Goal: Transaction & Acquisition: Book appointment/travel/reservation

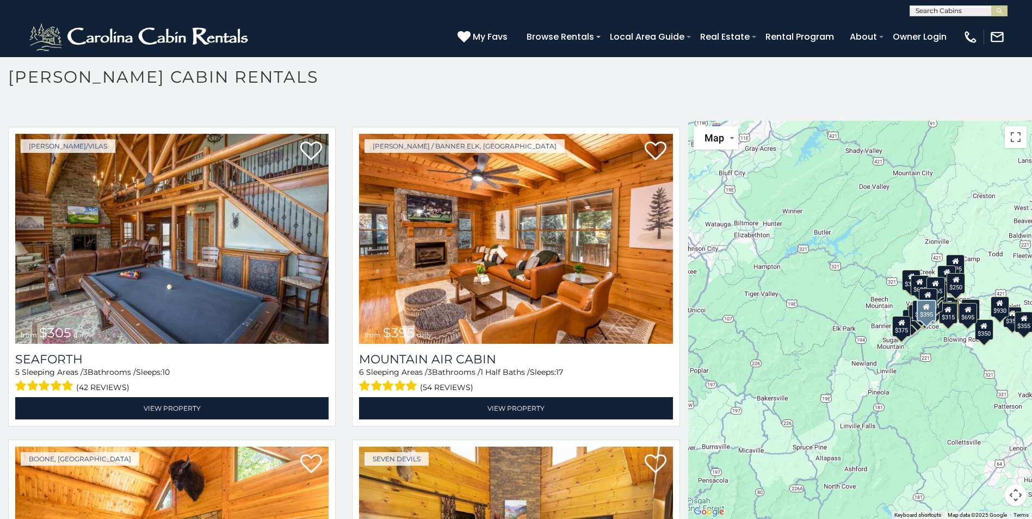
scroll to position [3808, 0]
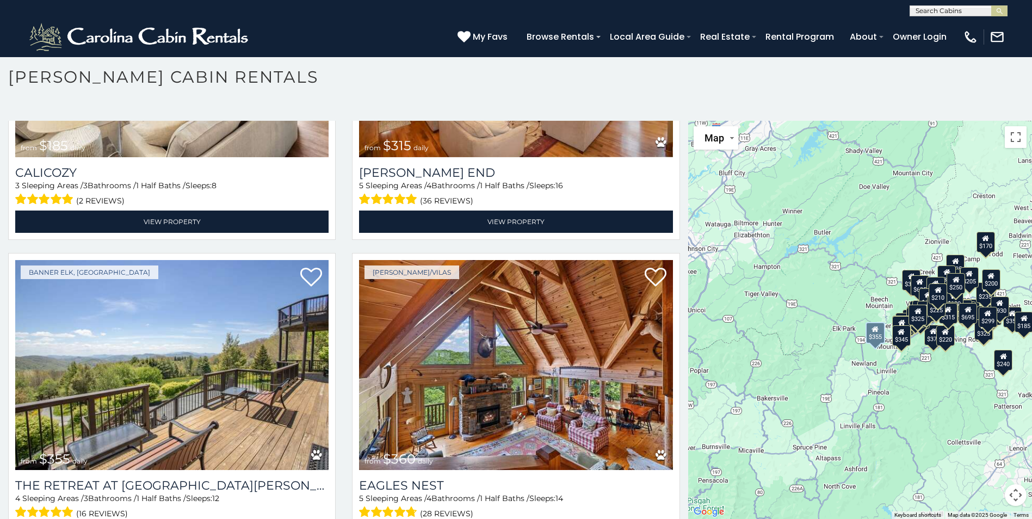
scroll to position [5526, 0]
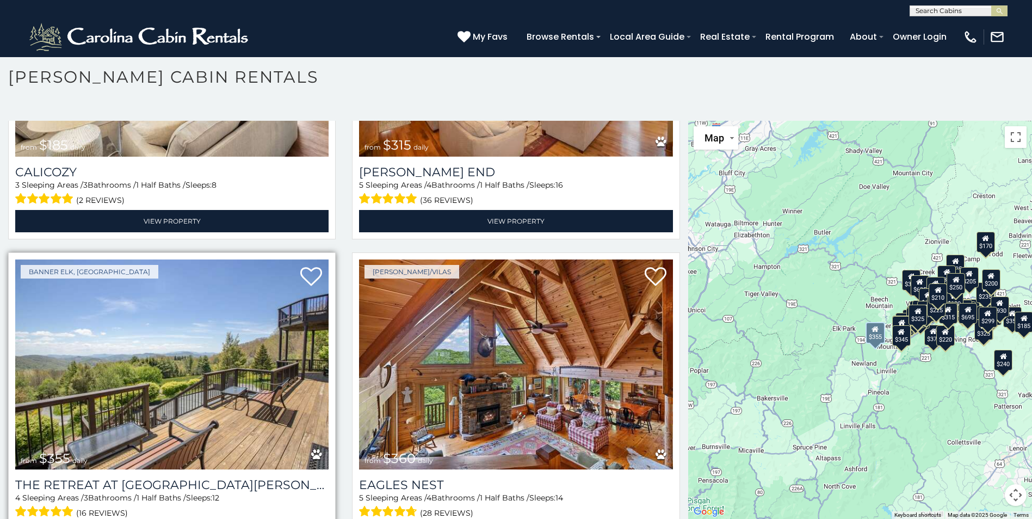
click at [220, 333] on img at bounding box center [171, 364] width 313 height 210
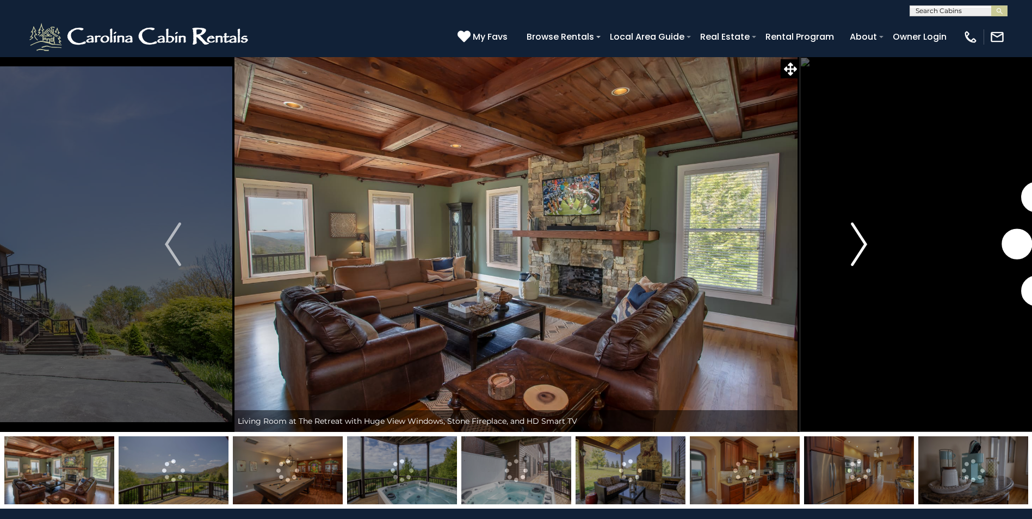
click at [862, 248] on img "Next" at bounding box center [859, 244] width 16 height 44
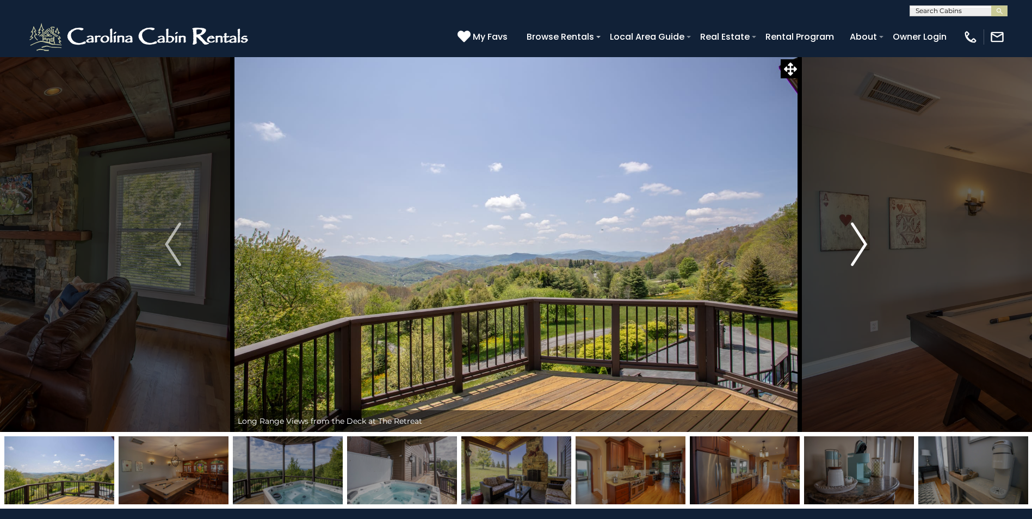
click at [854, 249] on img "Next" at bounding box center [859, 244] width 16 height 44
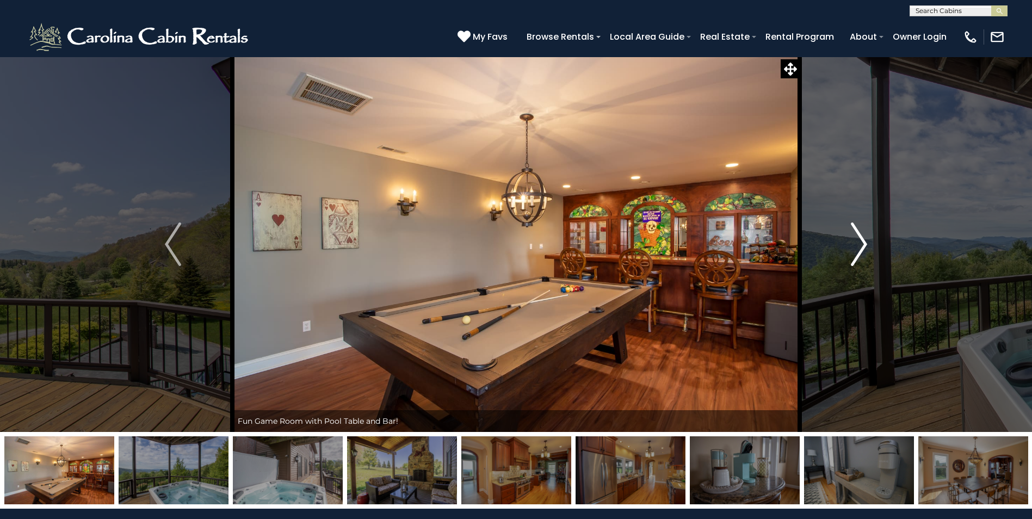
click at [853, 248] on img "Next" at bounding box center [859, 244] width 16 height 44
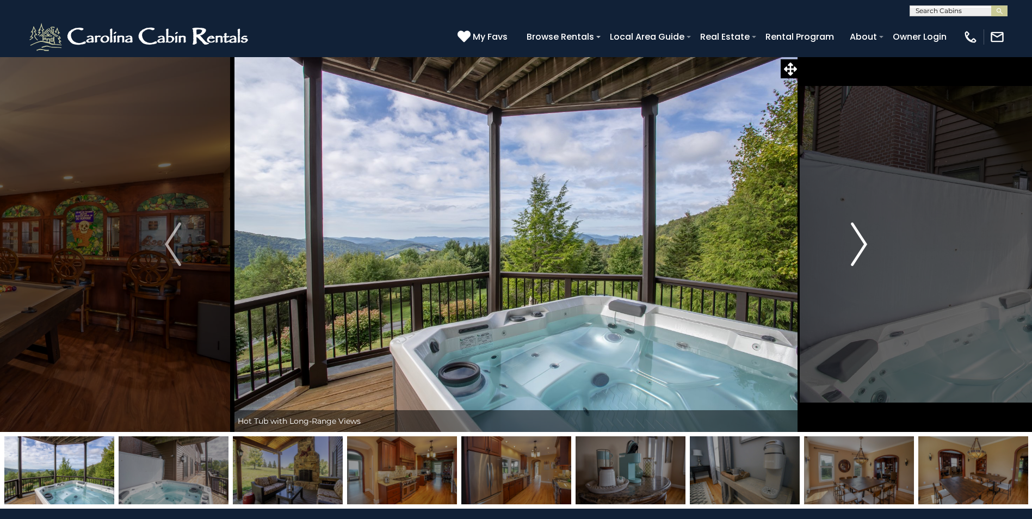
click at [852, 248] on img "Next" at bounding box center [859, 244] width 16 height 44
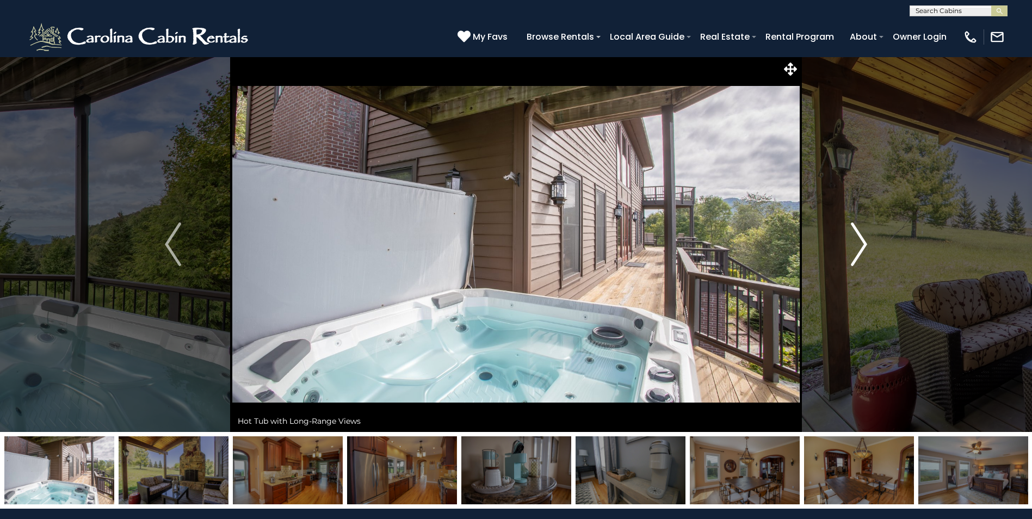
click at [852, 248] on img "Next" at bounding box center [859, 244] width 16 height 44
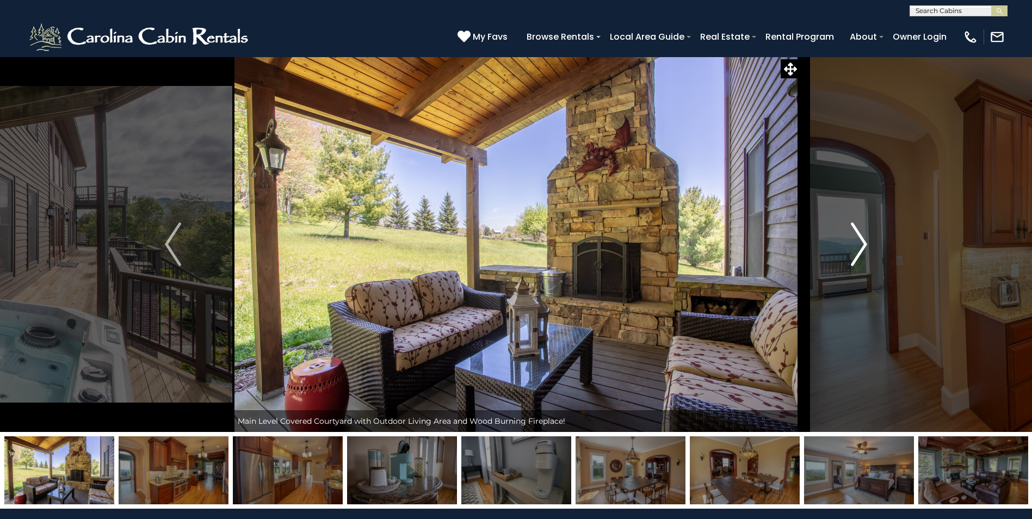
click at [851, 248] on img "Next" at bounding box center [859, 244] width 16 height 44
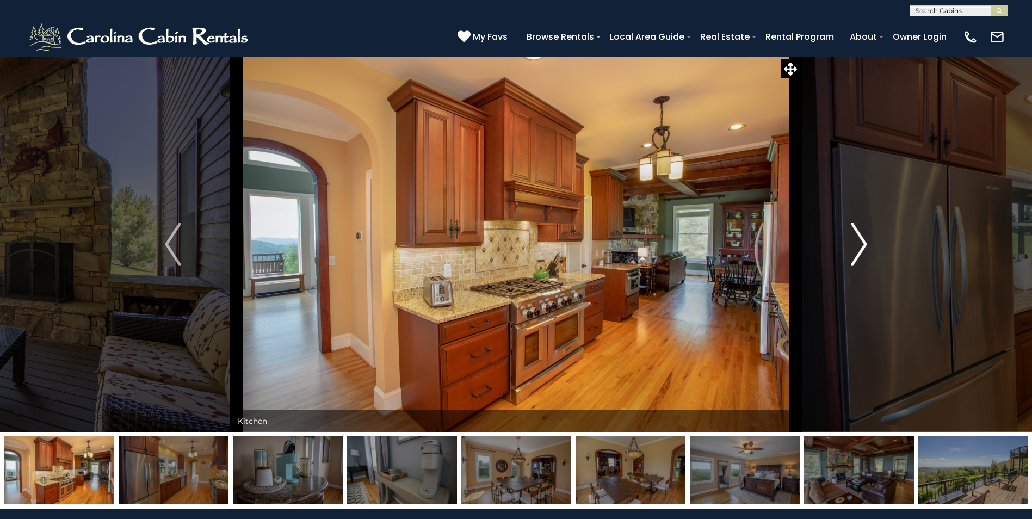
click at [851, 248] on img "Next" at bounding box center [859, 244] width 16 height 44
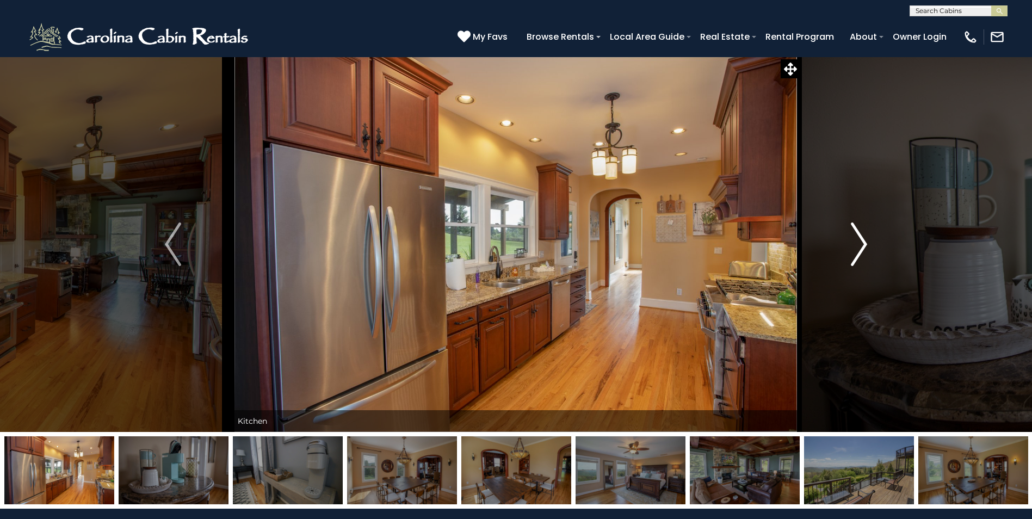
click at [851, 248] on img "Next" at bounding box center [859, 244] width 16 height 44
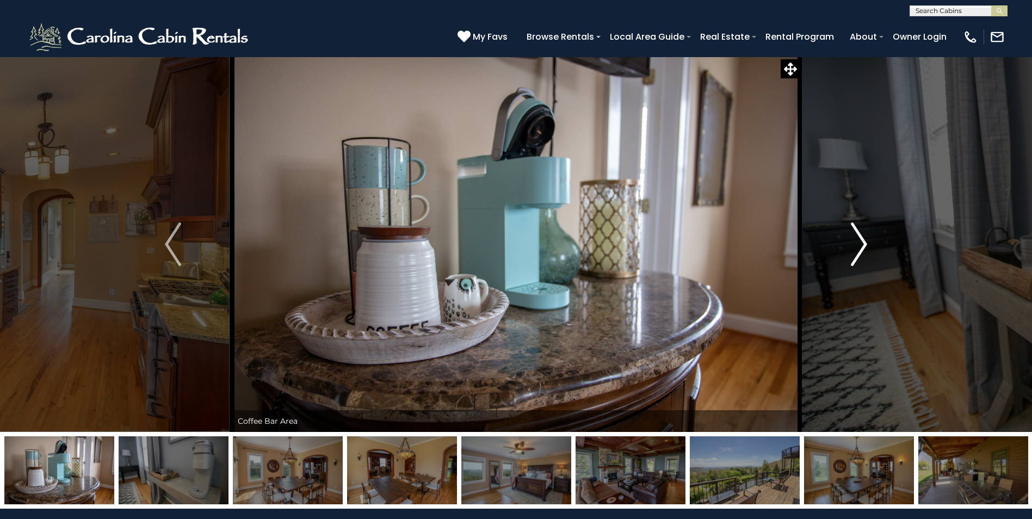
click at [851, 248] on img "Next" at bounding box center [859, 244] width 16 height 44
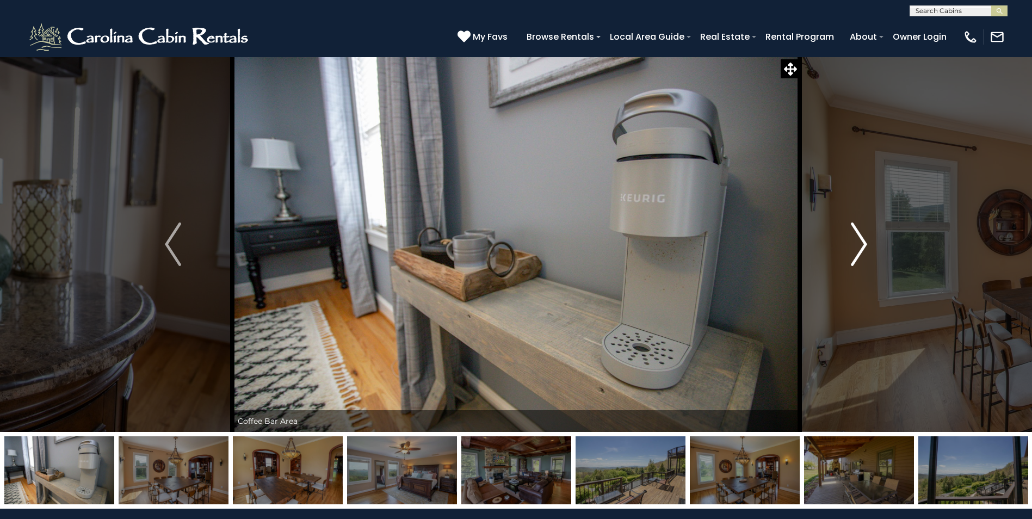
click at [849, 246] on button "Next" at bounding box center [859, 244] width 119 height 375
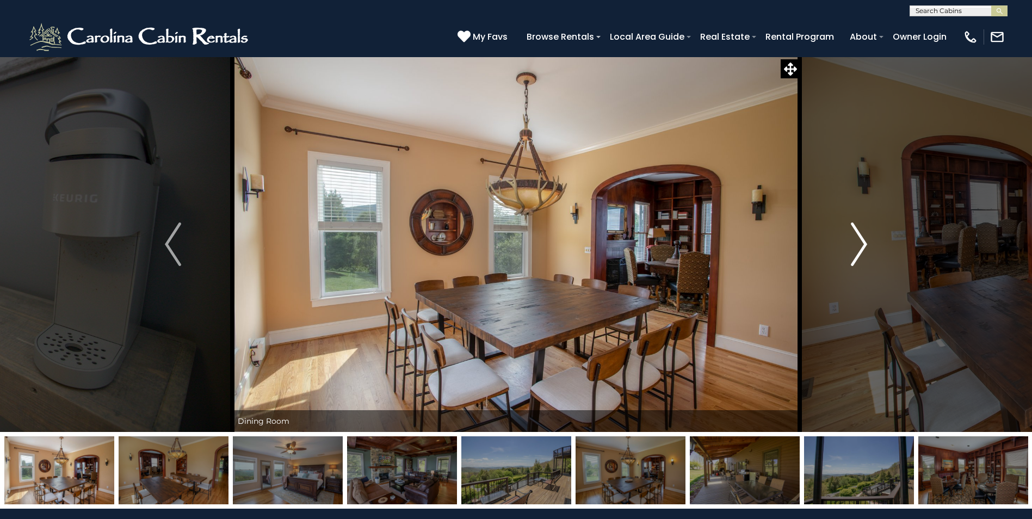
click at [849, 246] on button "Next" at bounding box center [859, 244] width 119 height 375
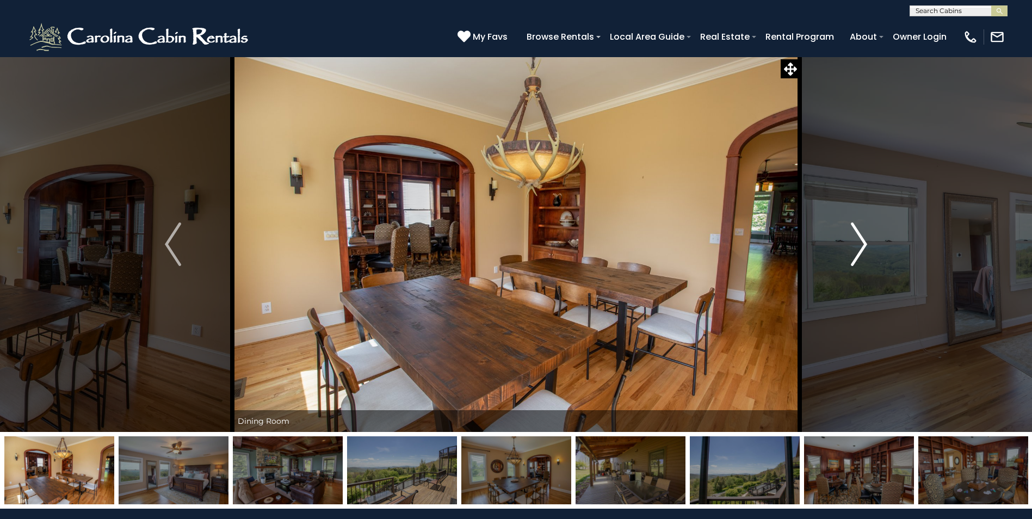
click at [849, 246] on button "Next" at bounding box center [859, 244] width 119 height 375
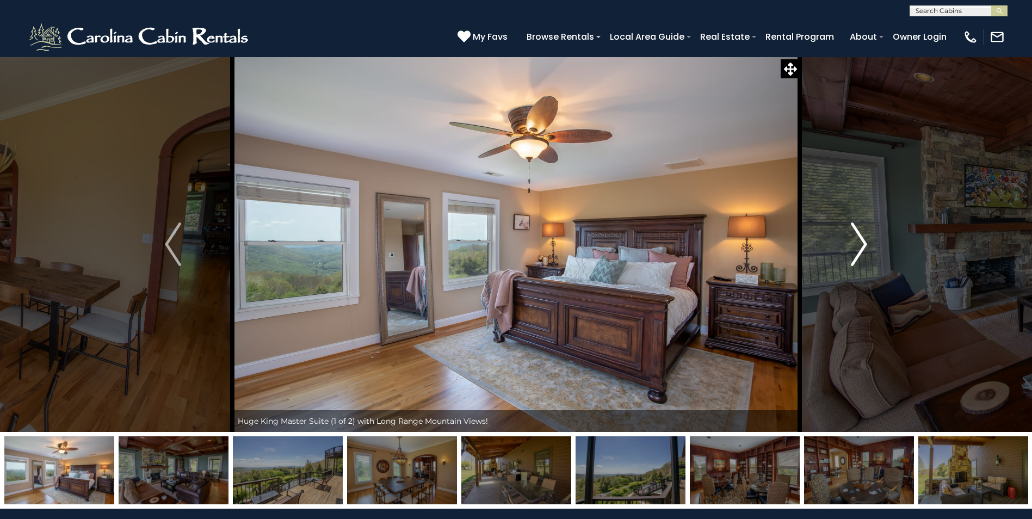
click at [849, 246] on button "Next" at bounding box center [859, 244] width 119 height 375
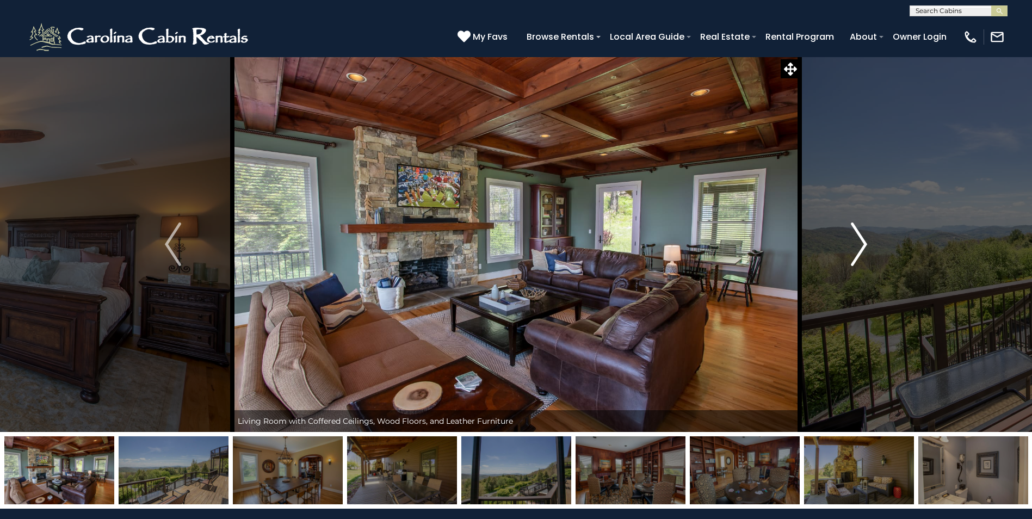
click at [862, 255] on img "Next" at bounding box center [859, 244] width 16 height 44
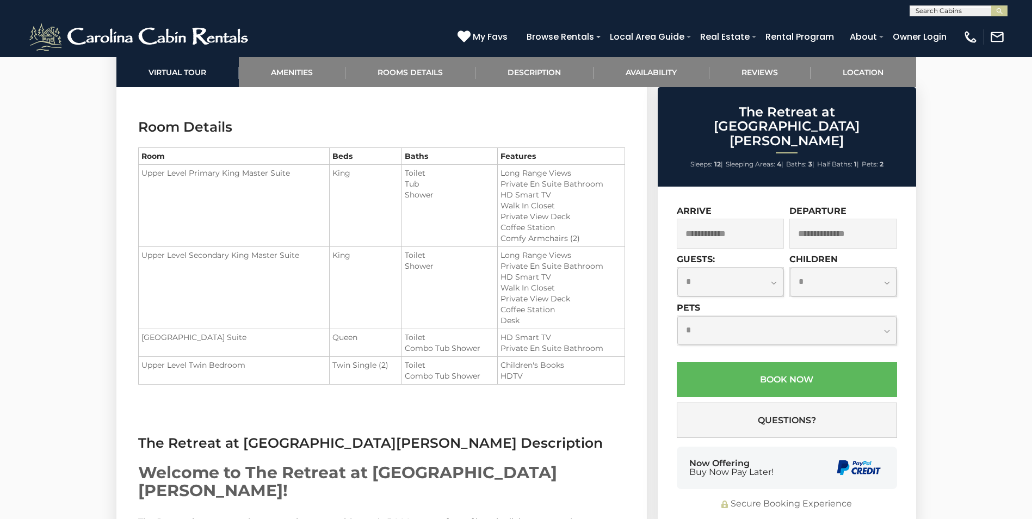
scroll to position [1414, 0]
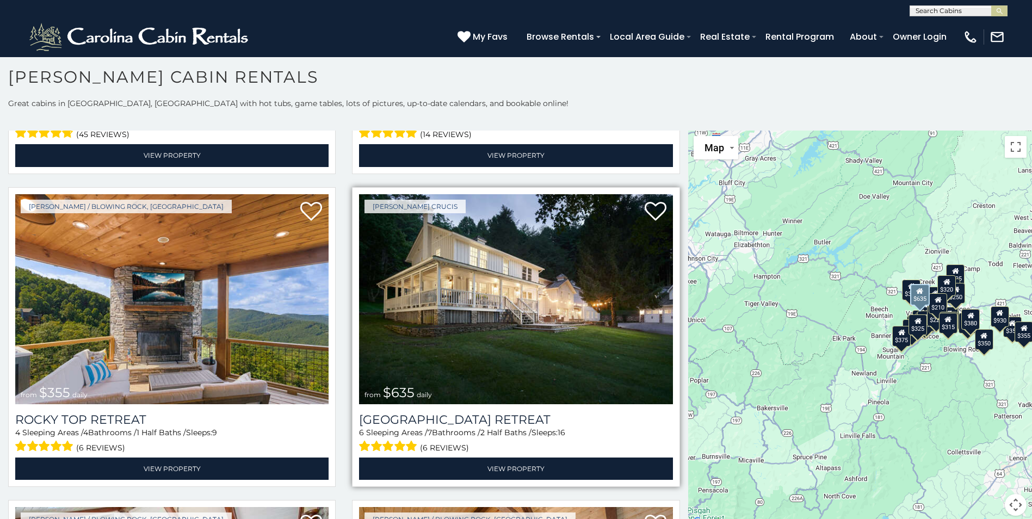
scroll to position [598, 0]
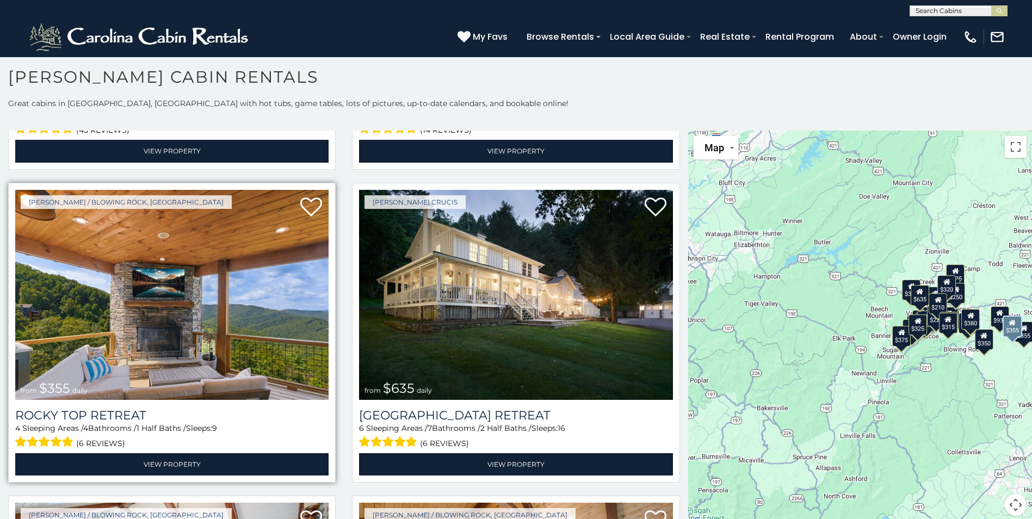
click at [260, 290] on img at bounding box center [171, 295] width 313 height 210
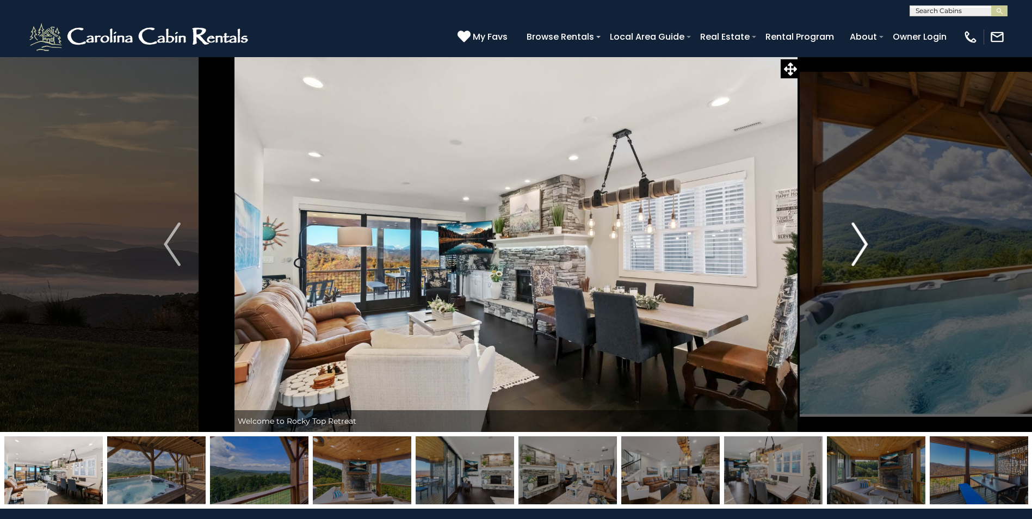
click at [864, 247] on img "Next" at bounding box center [859, 244] width 16 height 44
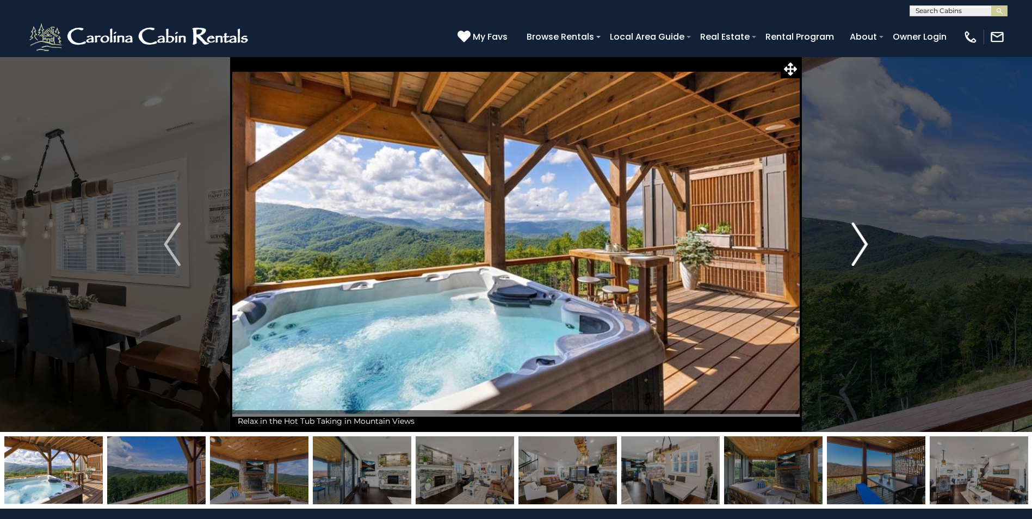
click at [864, 247] on img "Next" at bounding box center [859, 244] width 16 height 44
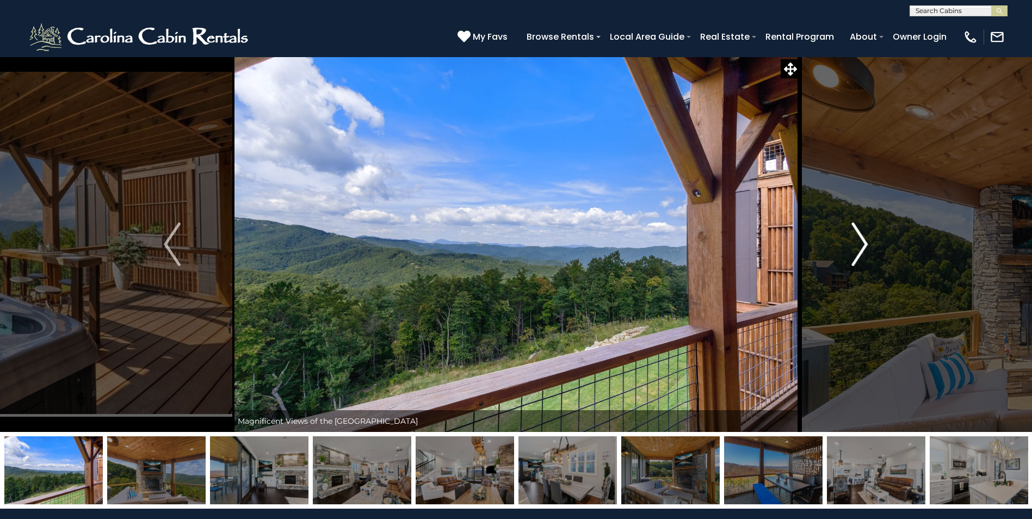
click at [863, 246] on img "Next" at bounding box center [859, 244] width 16 height 44
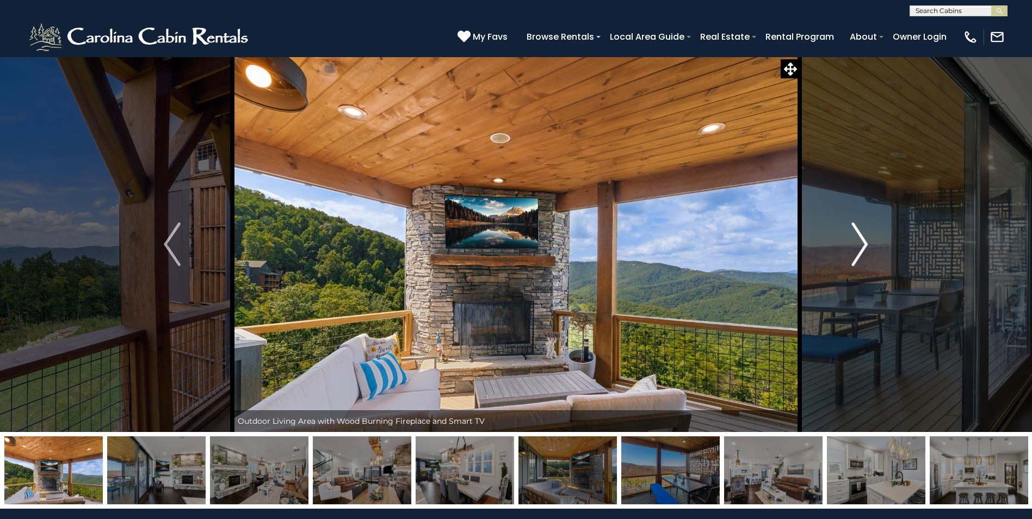
click at [863, 246] on img "Next" at bounding box center [859, 244] width 16 height 44
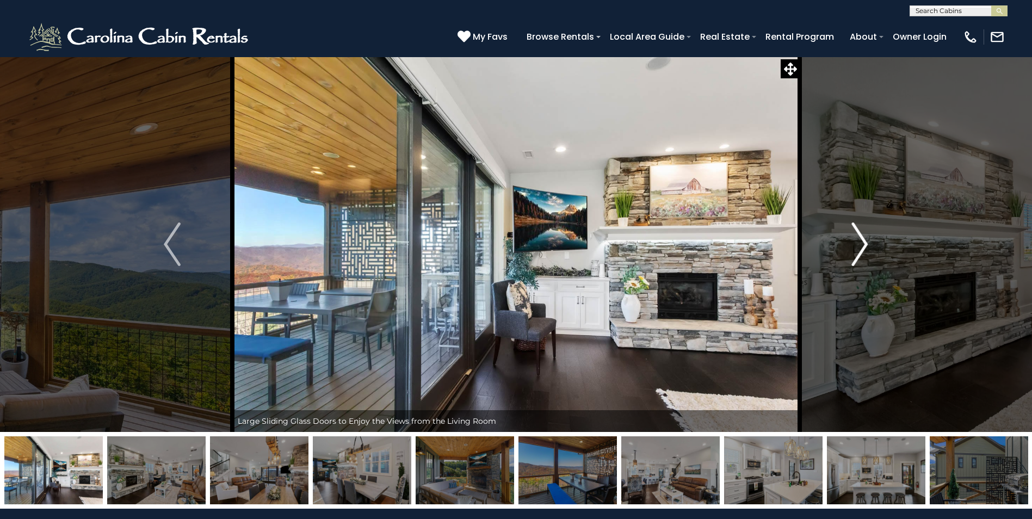
click at [863, 246] on img "Next" at bounding box center [859, 244] width 16 height 44
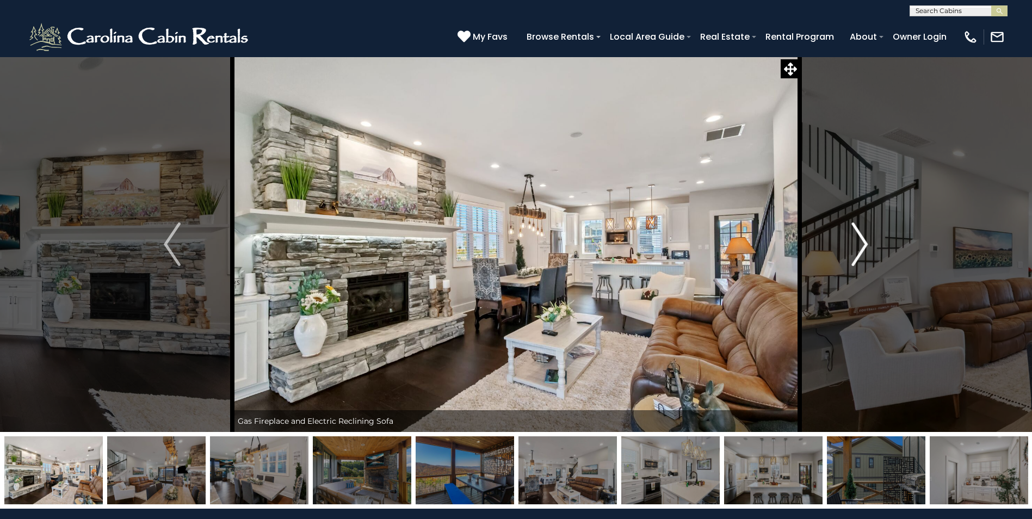
click at [863, 246] on img "Next" at bounding box center [859, 244] width 16 height 44
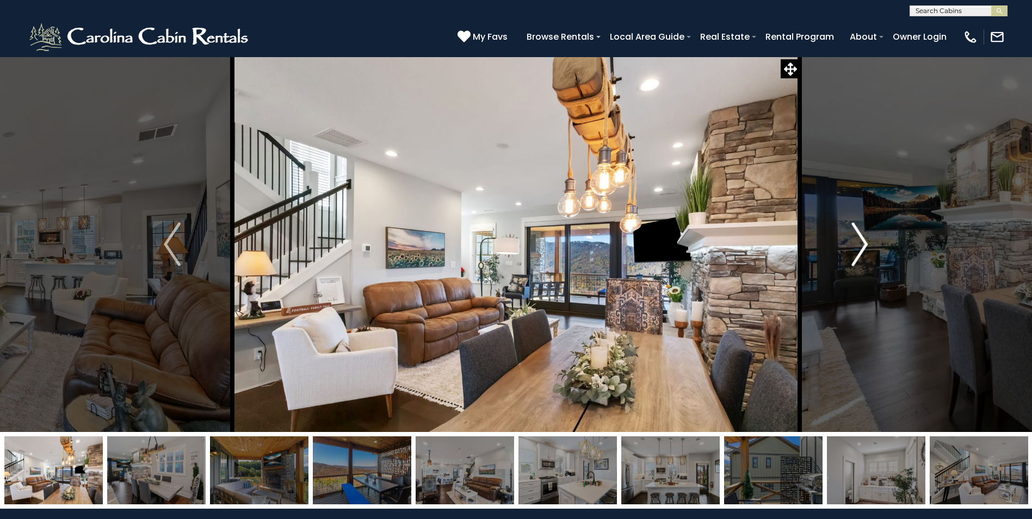
click at [863, 246] on img "Next" at bounding box center [859, 244] width 16 height 44
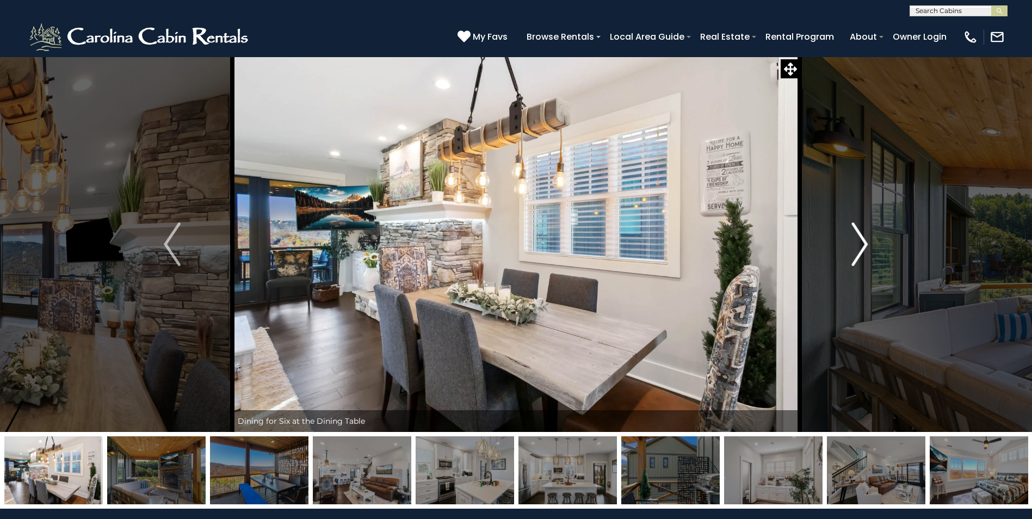
click at [863, 246] on img "Next" at bounding box center [859, 244] width 16 height 44
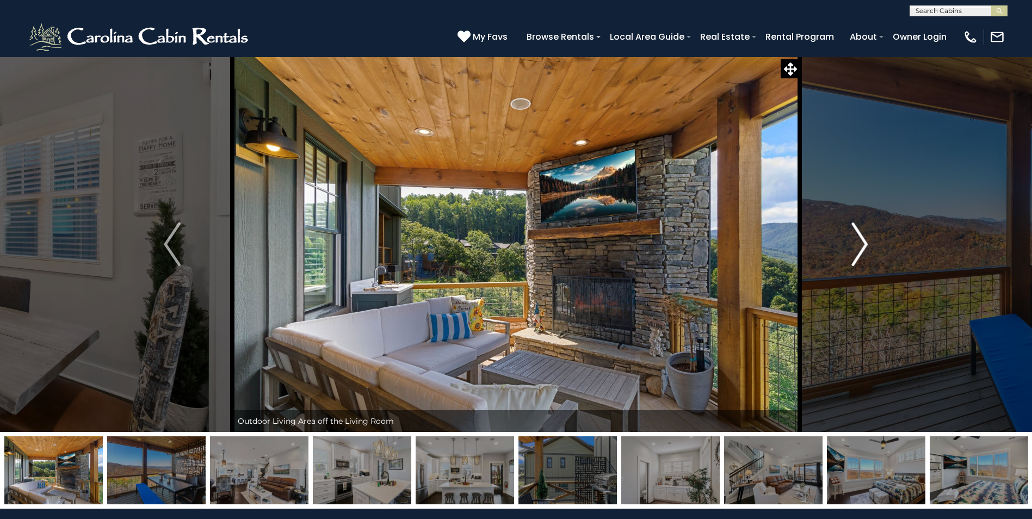
click at [863, 246] on img "Next" at bounding box center [859, 244] width 16 height 44
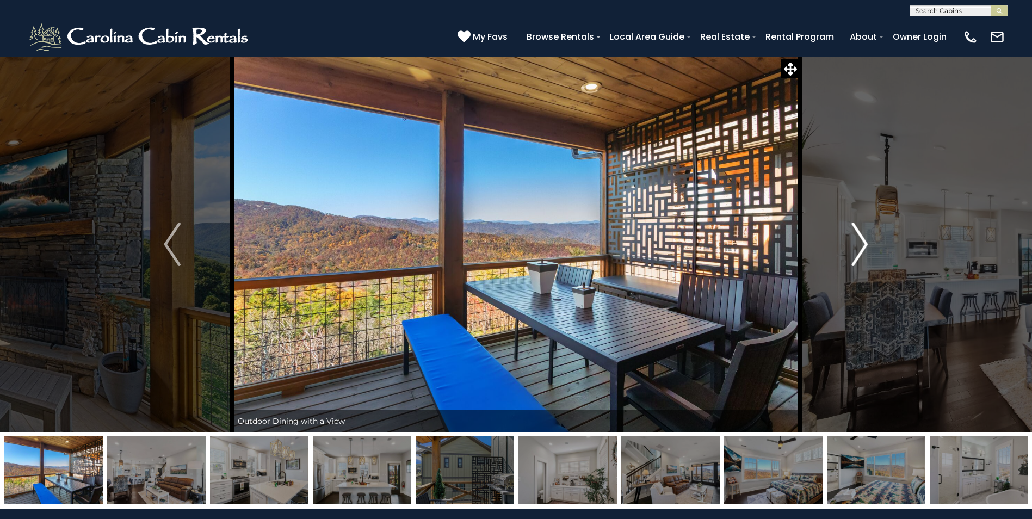
click at [863, 246] on img "Next" at bounding box center [859, 244] width 16 height 44
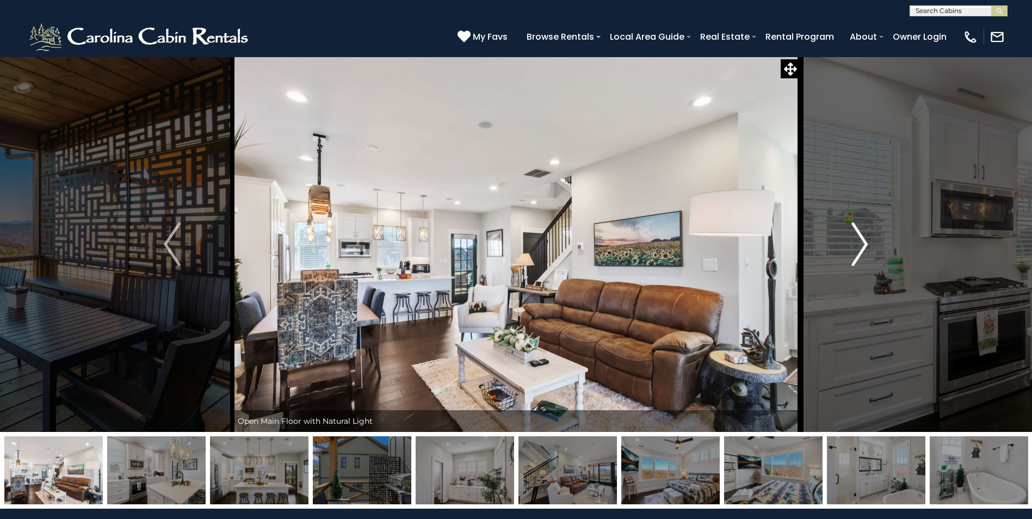
click at [863, 246] on img "Next" at bounding box center [859, 244] width 16 height 44
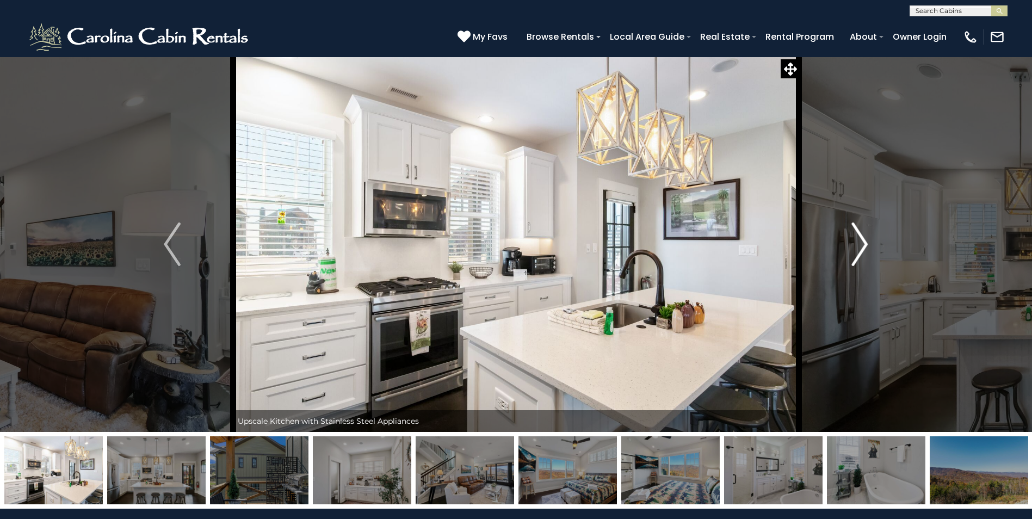
click at [863, 246] on img "Next" at bounding box center [859, 244] width 16 height 44
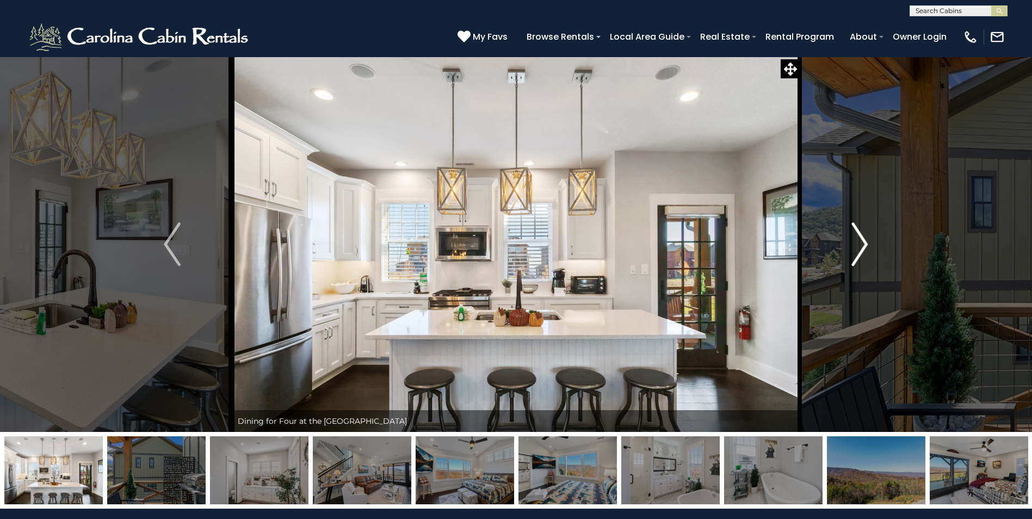
click at [863, 246] on img "Next" at bounding box center [859, 244] width 16 height 44
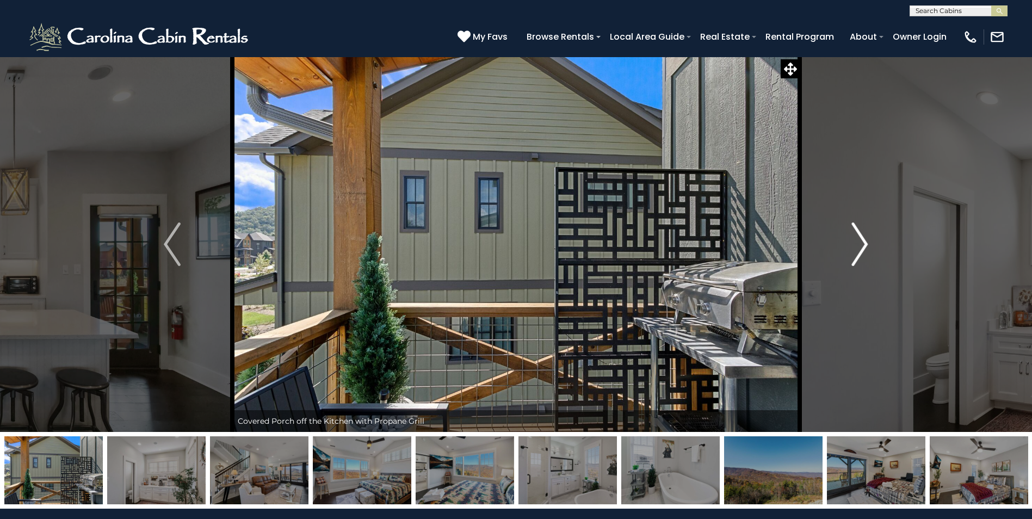
click at [863, 246] on img "Next" at bounding box center [859, 244] width 16 height 44
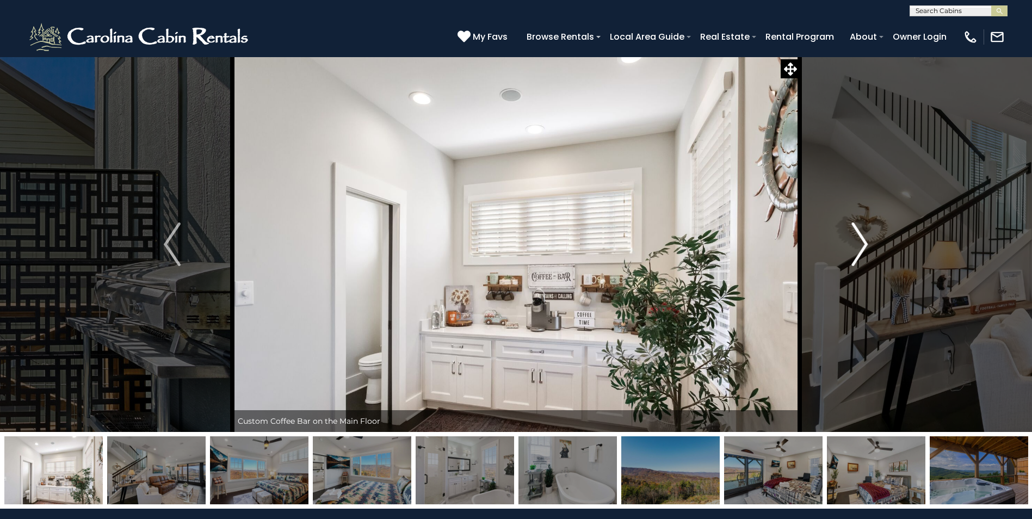
click at [863, 245] on img "Next" at bounding box center [859, 244] width 16 height 44
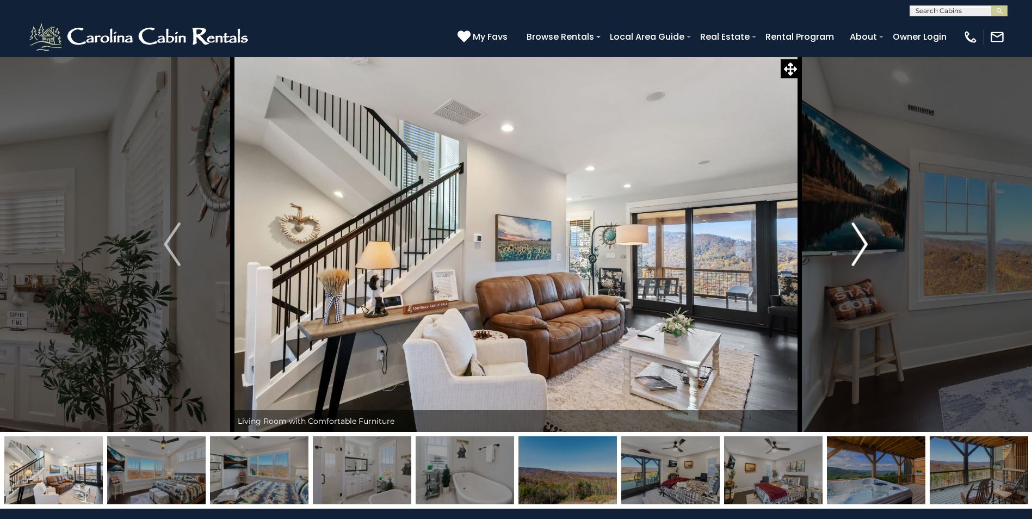
click at [863, 245] on img "Next" at bounding box center [859, 244] width 16 height 44
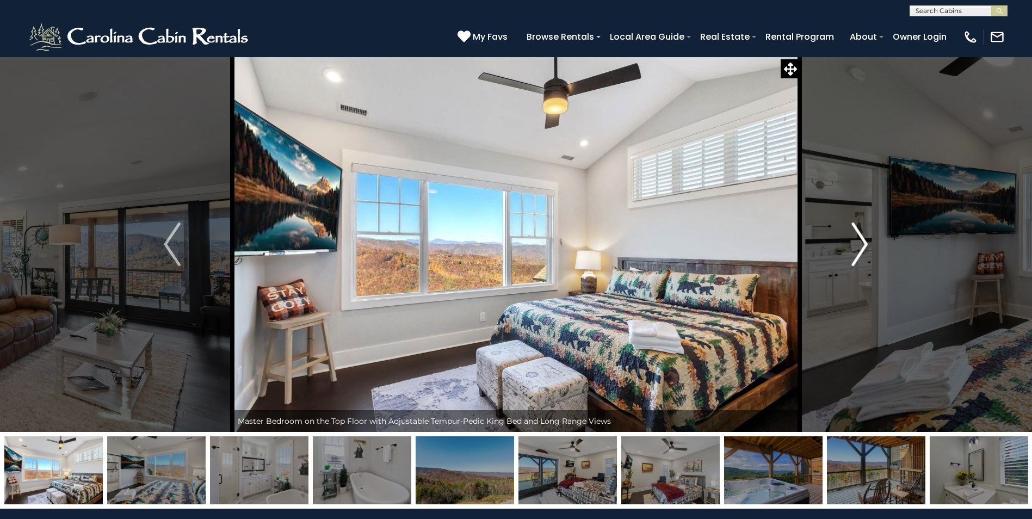
click at [861, 243] on img "Next" at bounding box center [859, 244] width 16 height 44
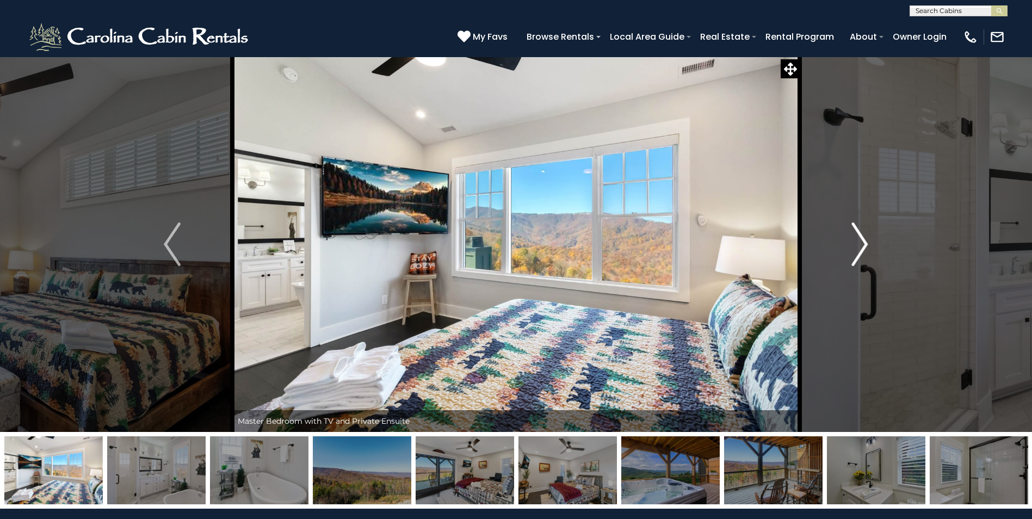
click at [860, 242] on img "Next" at bounding box center [859, 244] width 16 height 44
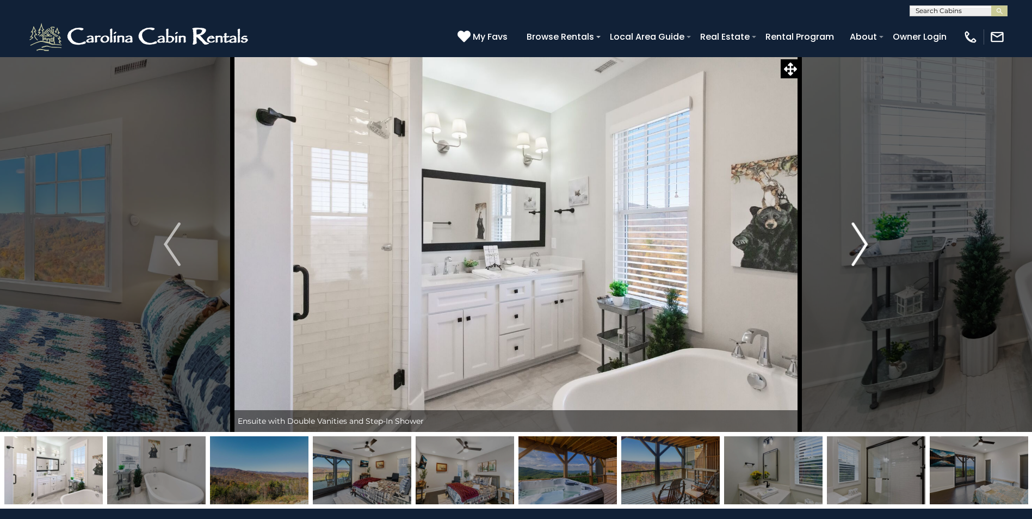
click at [860, 242] on img "Next" at bounding box center [859, 244] width 16 height 44
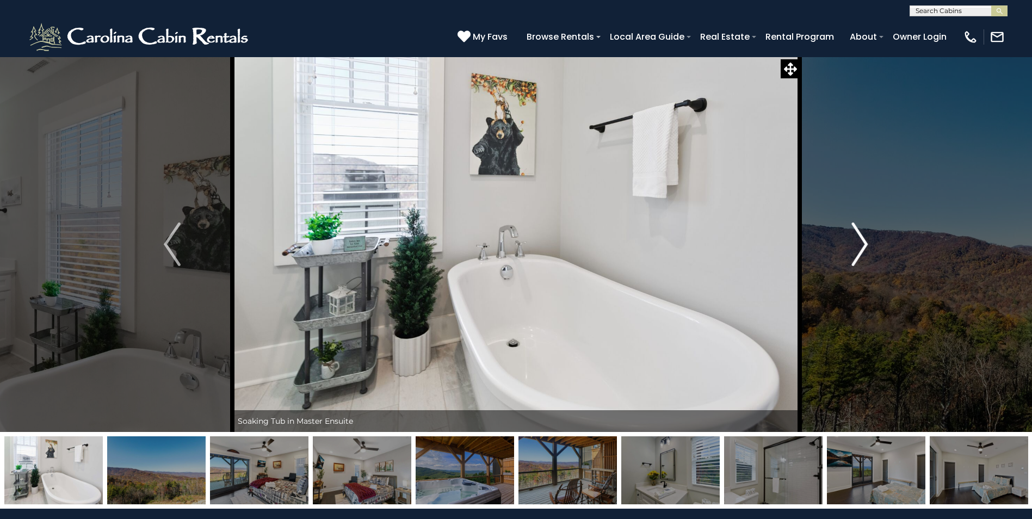
click at [860, 242] on img "Next" at bounding box center [859, 244] width 16 height 44
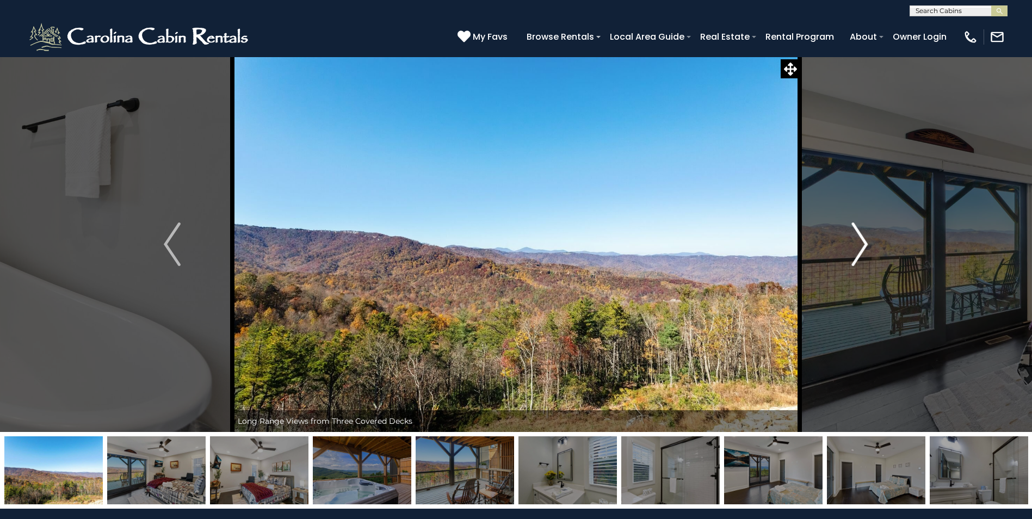
click at [860, 242] on img "Next" at bounding box center [859, 244] width 16 height 44
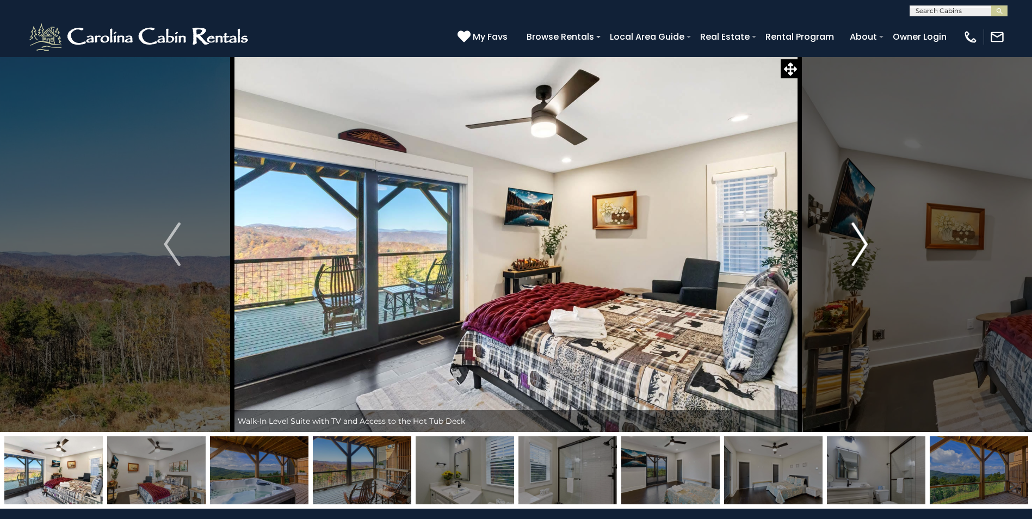
click at [860, 242] on img "Next" at bounding box center [859, 244] width 16 height 44
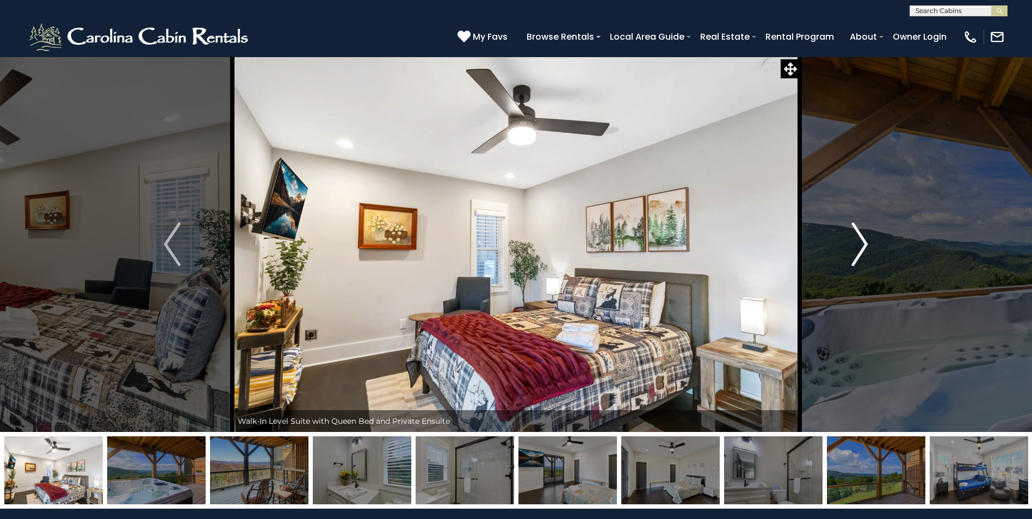
click at [860, 242] on img "Next" at bounding box center [859, 244] width 16 height 44
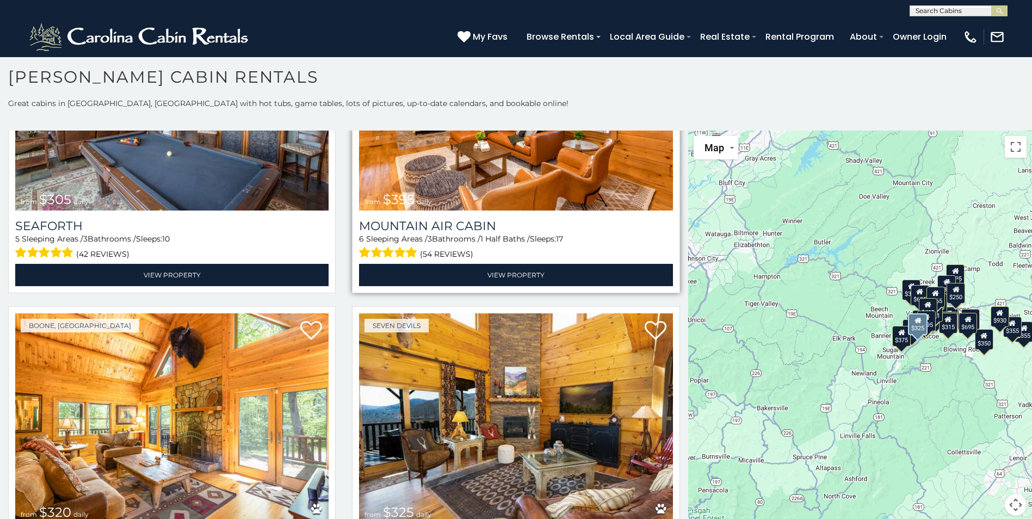
scroll to position [4025, 0]
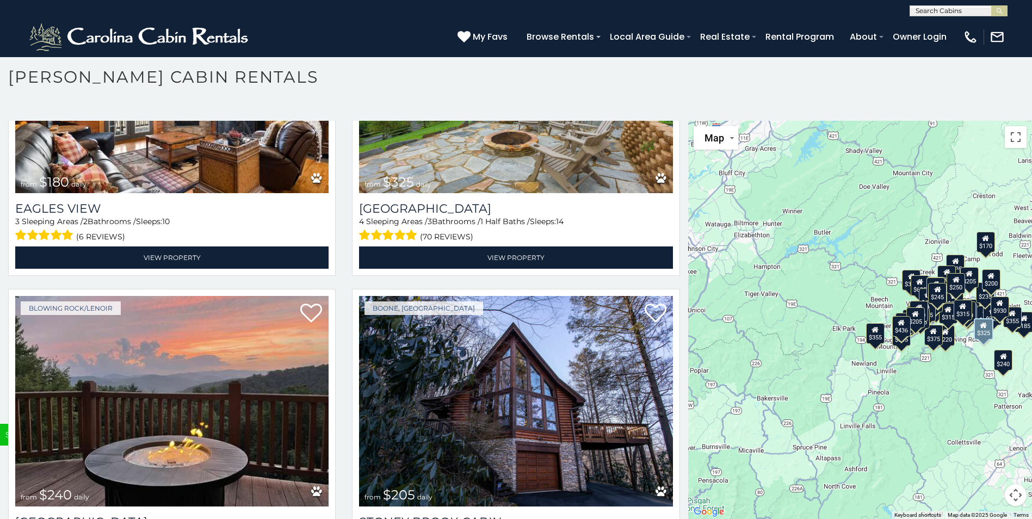
scroll to position [8681, 0]
